Goal: Task Accomplishment & Management: Complete application form

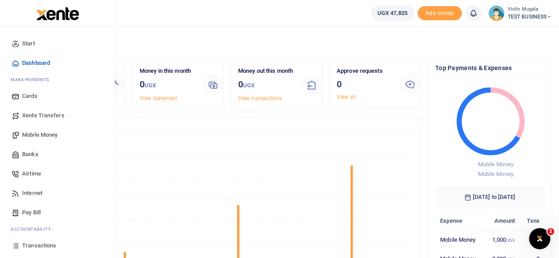
click at [42, 151] on link "Banks" at bounding box center [57, 154] width 100 height 19
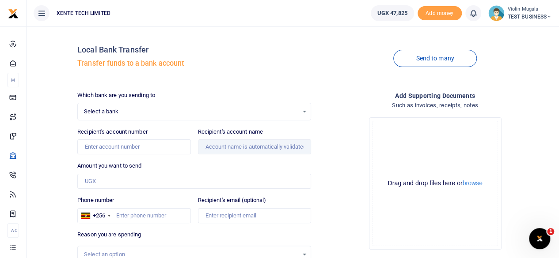
click at [130, 116] on div at bounding box center [279, 129] width 559 height 258
click at [304, 110] on div "Select a bank Select an option..." at bounding box center [194, 112] width 233 height 10
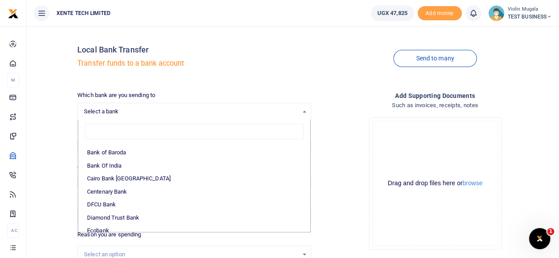
scroll to position [60, 0]
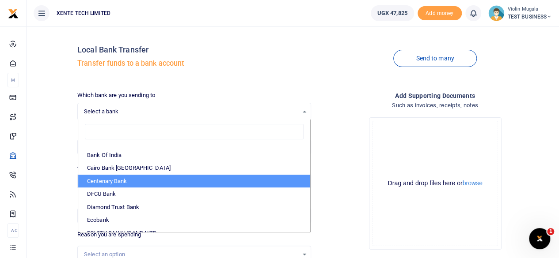
click at [127, 181] on li "Centenary Bank" at bounding box center [194, 181] width 232 height 13
select select "CENT"
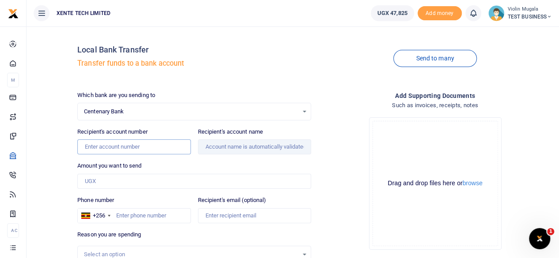
click at [98, 146] on input "Recipient's account number" at bounding box center [133, 147] width 113 height 15
type input "32050447160"
click at [236, 141] on input "Recipient's account name" at bounding box center [254, 147] width 113 height 15
drag, startPoint x: 127, startPoint y: 147, endPoint x: 83, endPoint y: 148, distance: 43.7
click at [83, 148] on input "32050447160" at bounding box center [133, 147] width 113 height 15
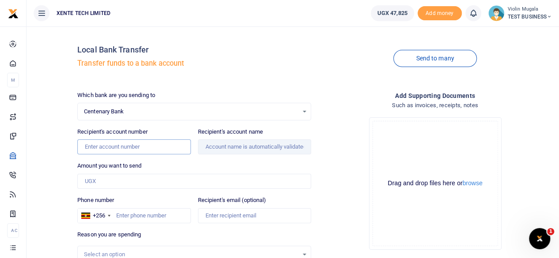
paste input "4220014148"
type input "4220014148"
click at [238, 146] on input "Recipient's account name" at bounding box center [254, 147] width 113 height 15
type input "Peninah Nangobi"
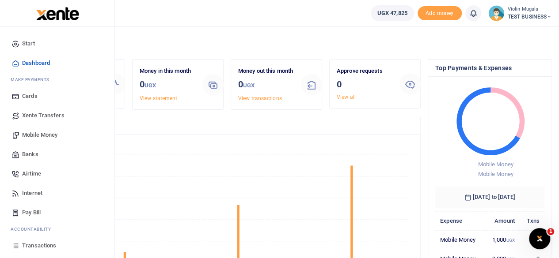
click at [48, 152] on link "Banks" at bounding box center [57, 154] width 100 height 19
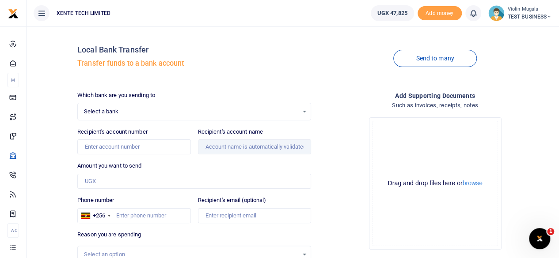
click at [143, 115] on span "Select a bank" at bounding box center [191, 111] width 214 height 9
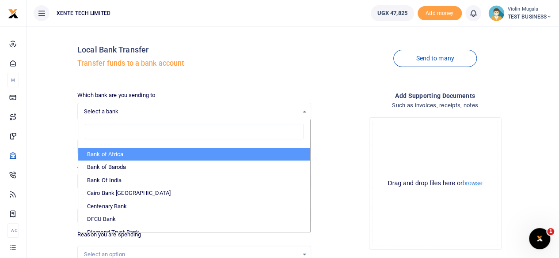
scroll to position [40, 0]
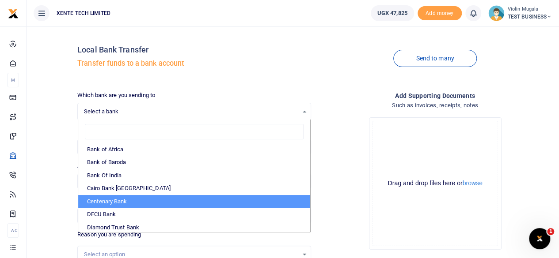
click at [126, 197] on li "Centenary Bank" at bounding box center [194, 201] width 232 height 13
select select "CENT"
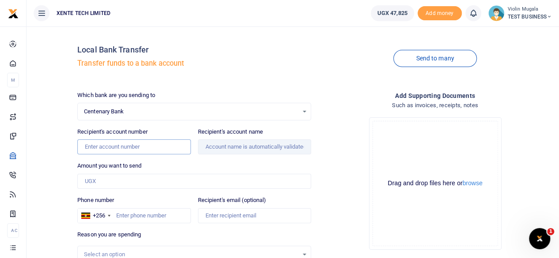
click at [132, 149] on input "Recipient's account number" at bounding box center [133, 147] width 113 height 15
paste input "3100039104"
type input "3100039104"
click at [246, 144] on input "Recipient's account name" at bounding box center [254, 147] width 113 height 15
type input "Our Lady Of Good Health Hospital, Rushoroza (Uf)"
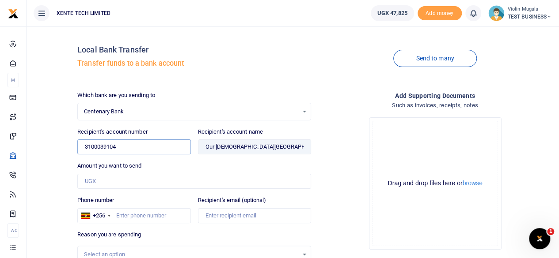
drag, startPoint x: 125, startPoint y: 144, endPoint x: 87, endPoint y: 143, distance: 37.6
click at [87, 143] on input "3100039104" at bounding box center [133, 147] width 113 height 15
type input "3"
paste input "4220014148"
type input "4220014148"
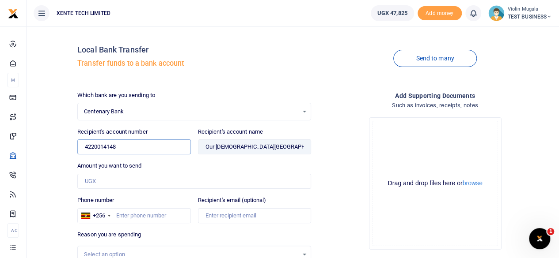
click at [249, 143] on input "Found" at bounding box center [254, 147] width 113 height 15
type input "Peninah Nangobi"
